Goal: Find specific fact: Find specific fact

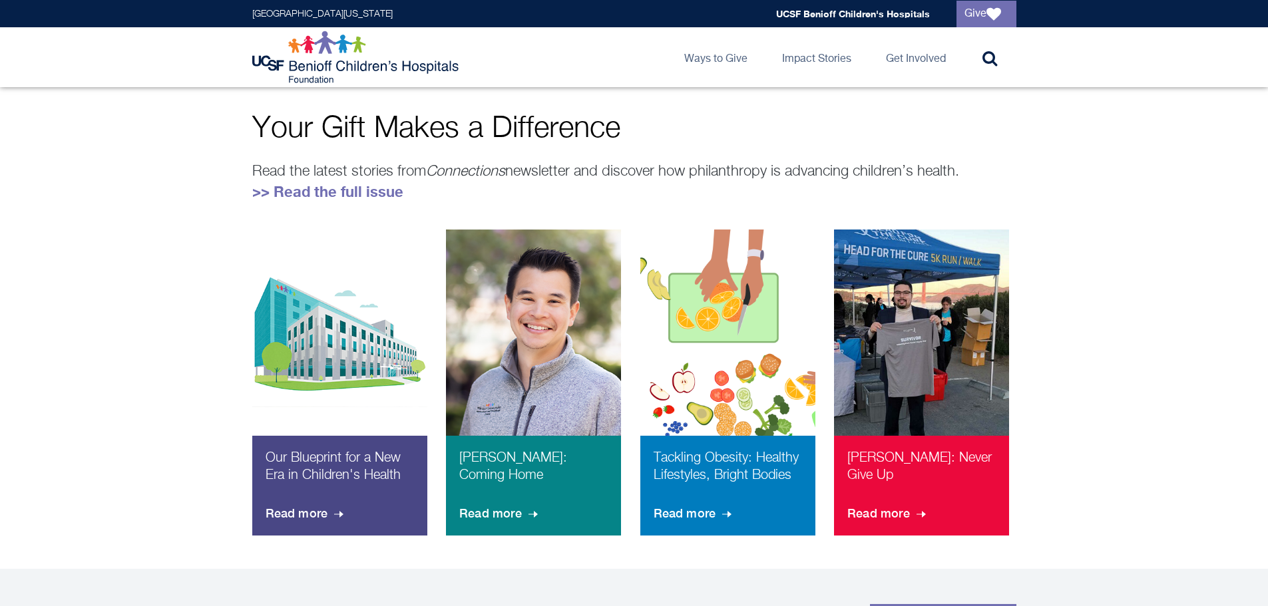
scroll to position [522, 0]
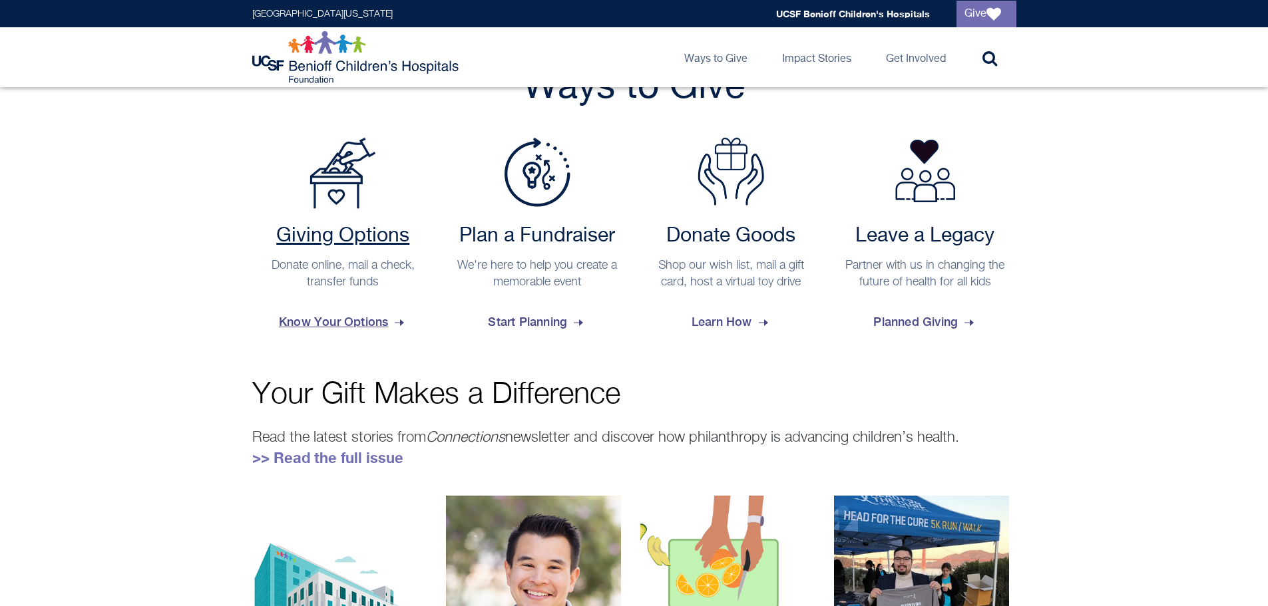
click at [337, 326] on span "Know Your Options" at bounding box center [343, 322] width 128 height 36
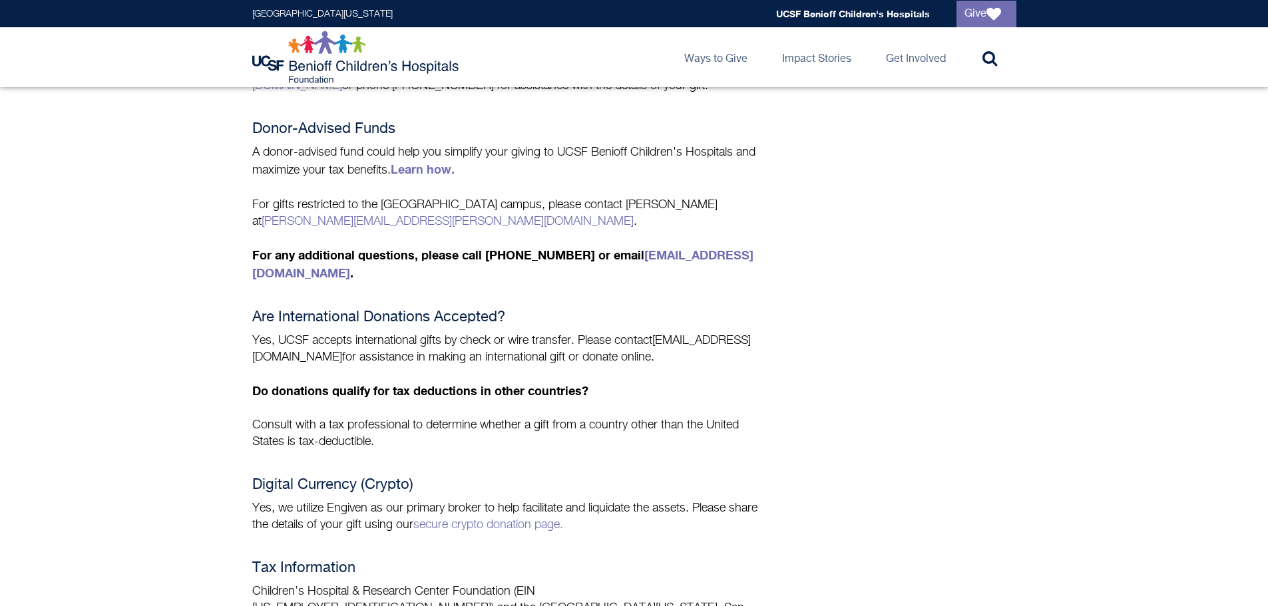
scroll to position [998, 0]
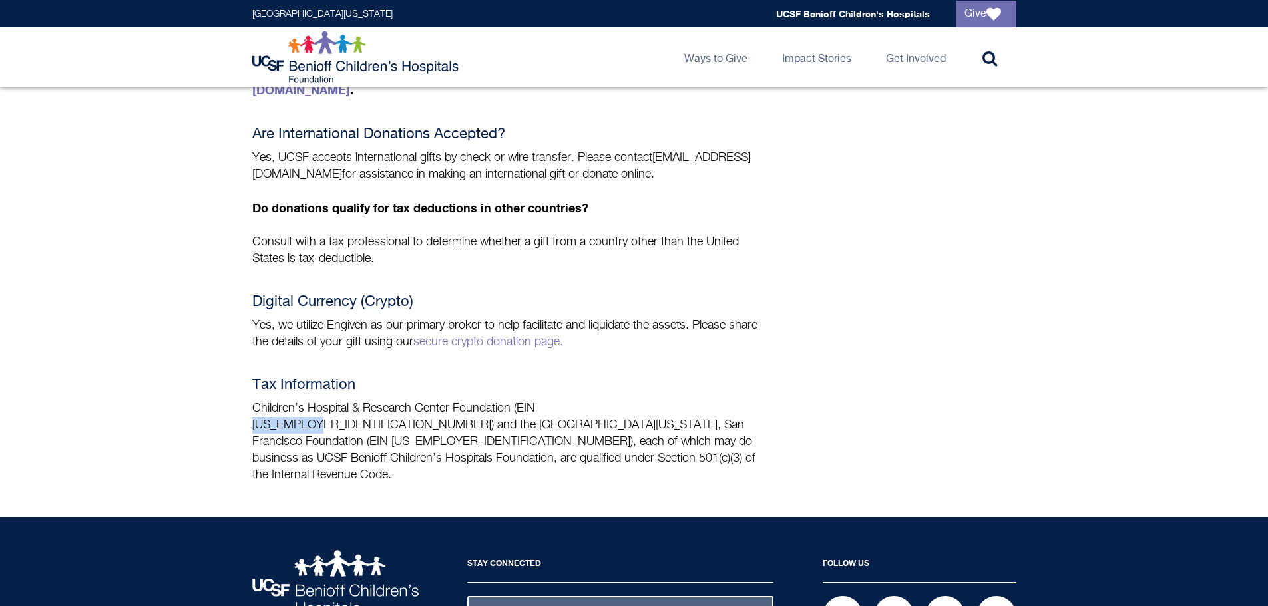
drag, startPoint x: 540, startPoint y: 365, endPoint x: 602, endPoint y: 365, distance: 61.9
click at [602, 401] on p "Children’s Hospital & Research Center Foundation (EIN 94-1657474) and the Unive…" at bounding box center [508, 442] width 512 height 83
copy p "94-1657474"
